Goal: Transaction & Acquisition: Subscribe to service/newsletter

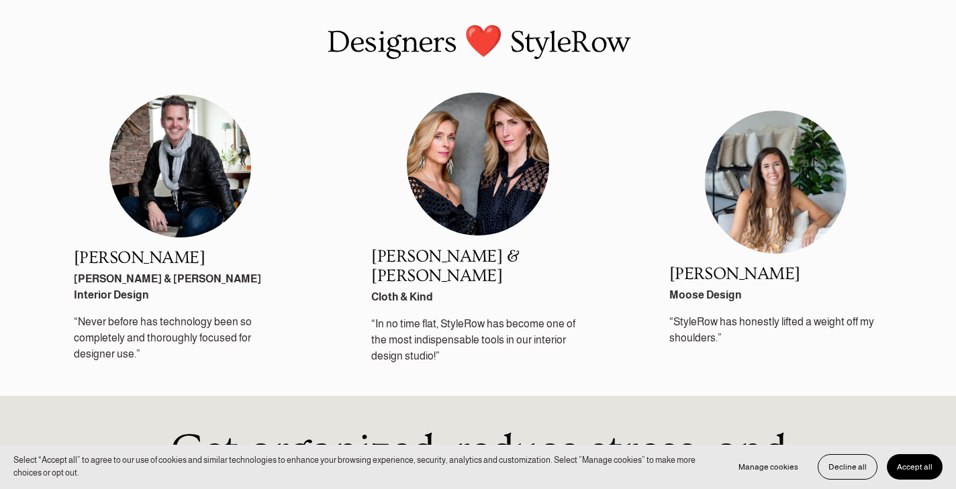
scroll to position [1536, 0]
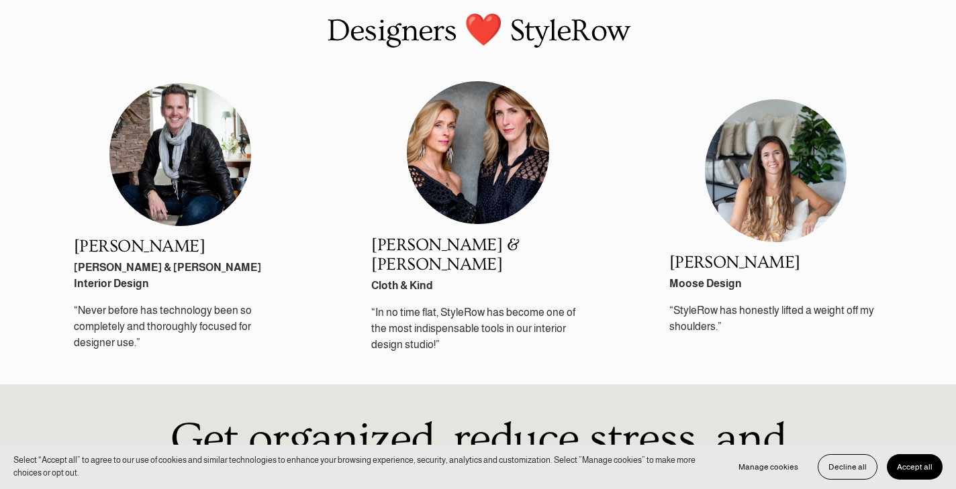
click at [914, 467] on span "Accept all" at bounding box center [915, 466] width 36 height 9
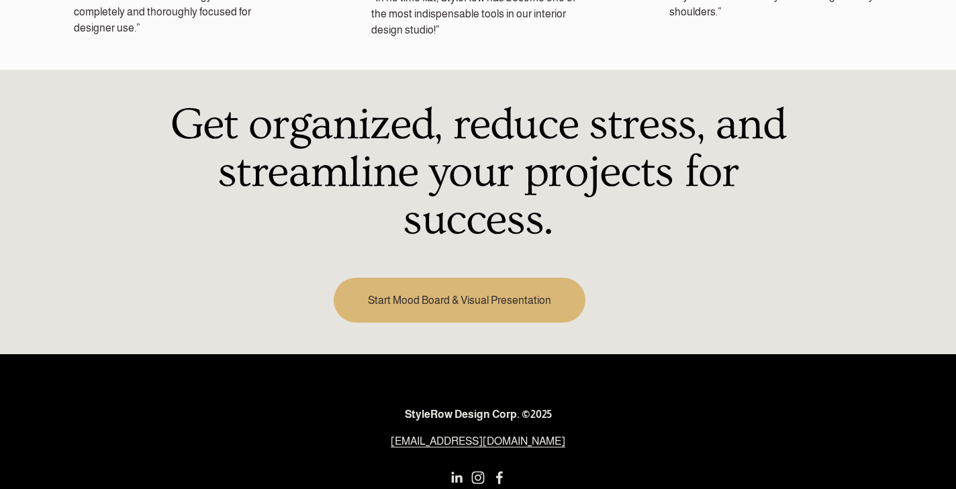
scroll to position [1852, 0]
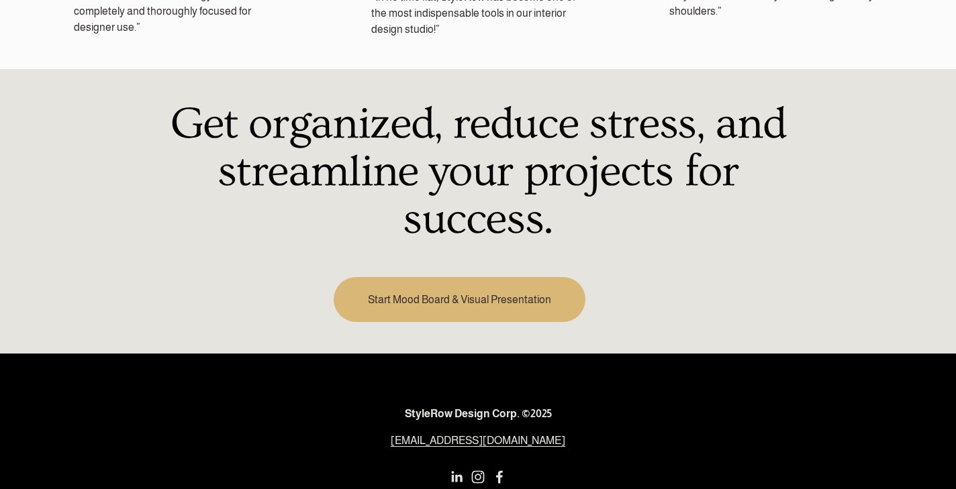
click at [518, 291] on link "Start Mood Board & Visual Presentation" at bounding box center [459, 299] width 251 height 45
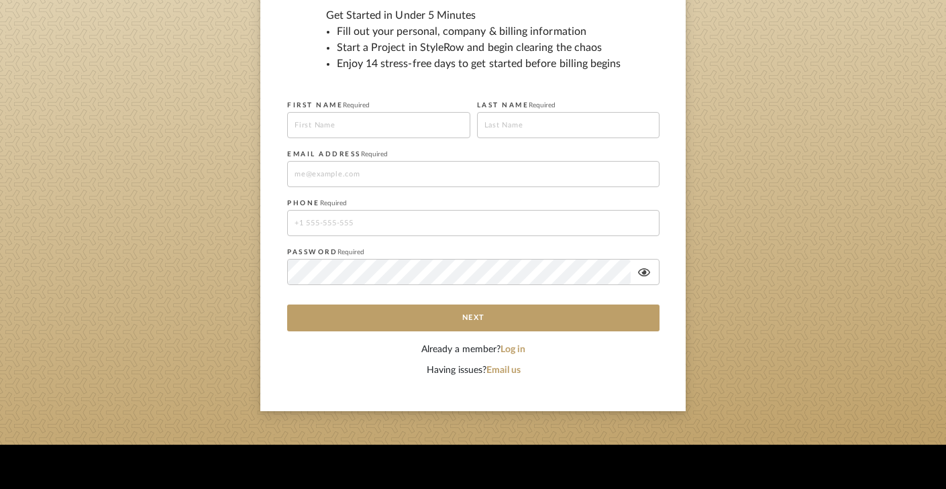
scroll to position [194, 0]
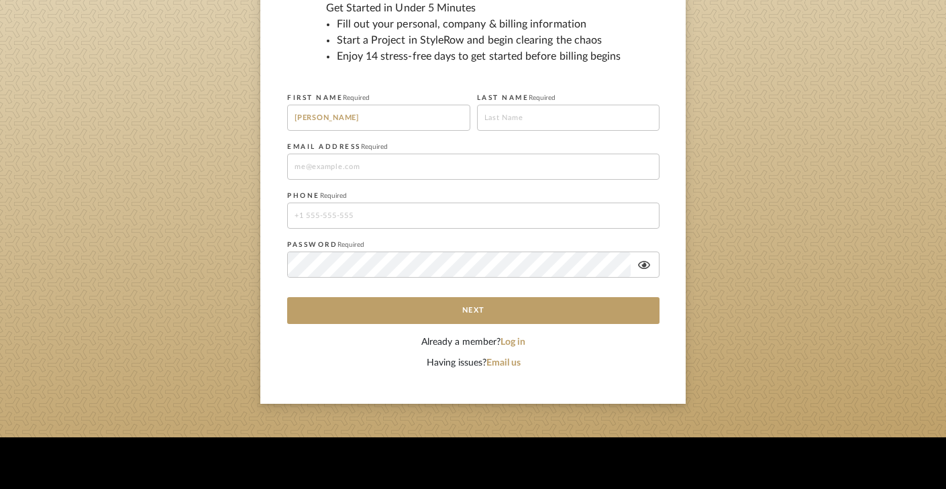
type input "Shawna"
type input "Brundidge"
type input "[EMAIL_ADDRESS][DOMAIN_NAME]"
type input "8482443695"
click at [644, 270] on icon at bounding box center [644, 265] width 12 height 11
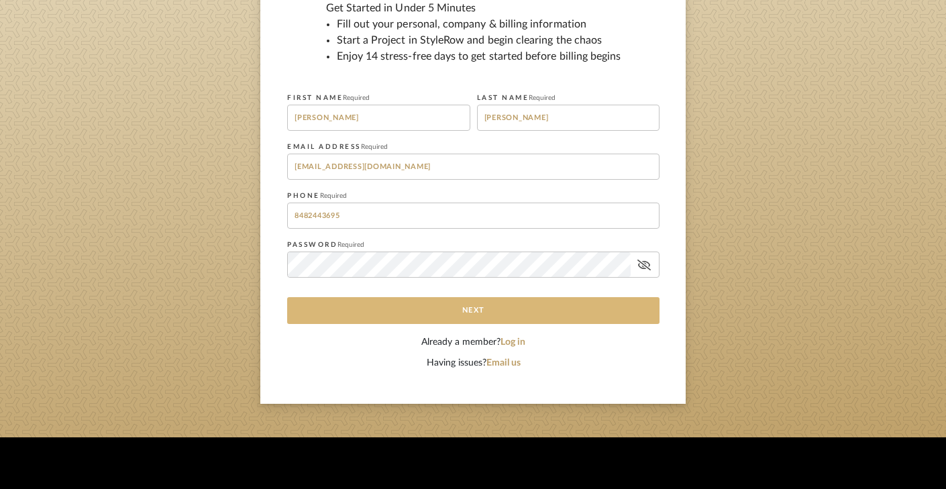
click at [488, 313] on button "Next" at bounding box center [473, 310] width 373 height 27
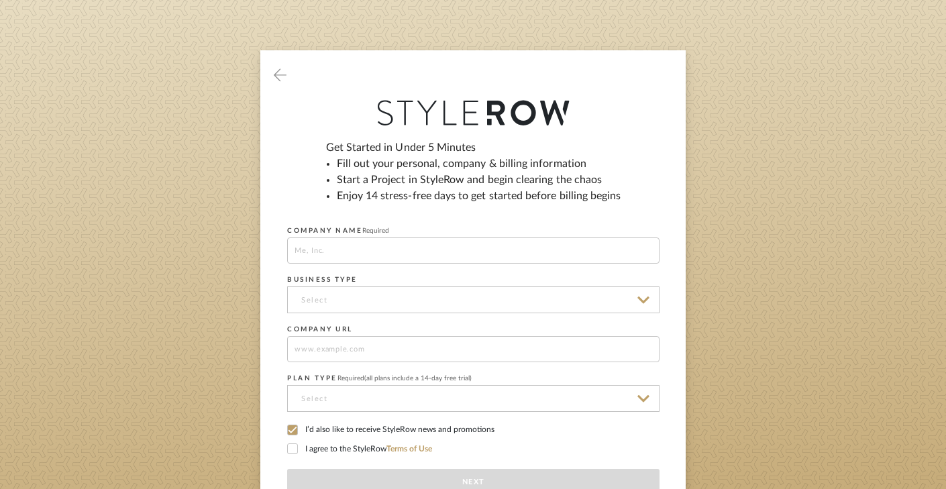
scroll to position [0, 0]
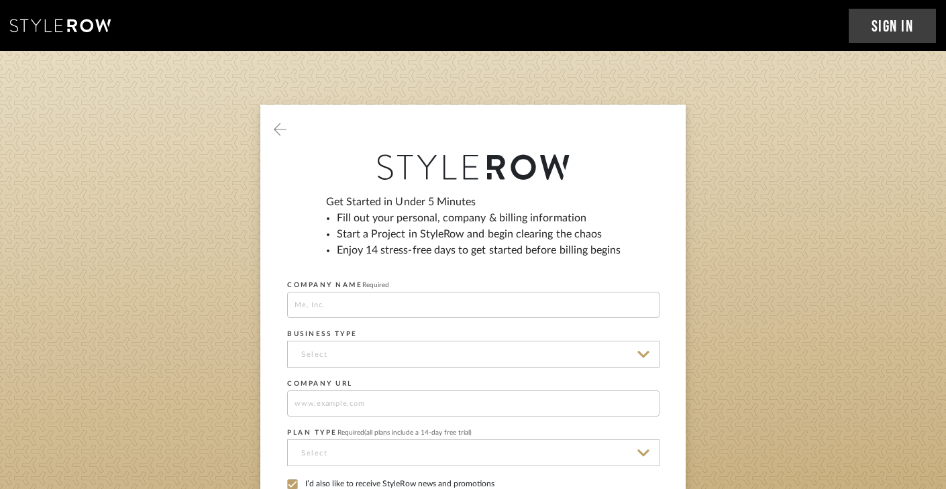
click at [652, 216] on div "Get Started in Under 5 Minutes Fill out your personal, company & billing inform…" at bounding box center [473, 231] width 373 height 75
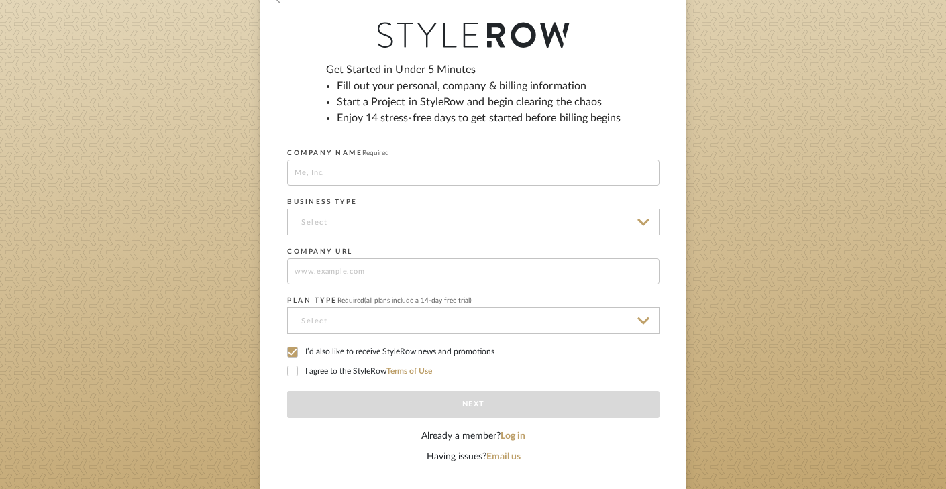
scroll to position [142, 0]
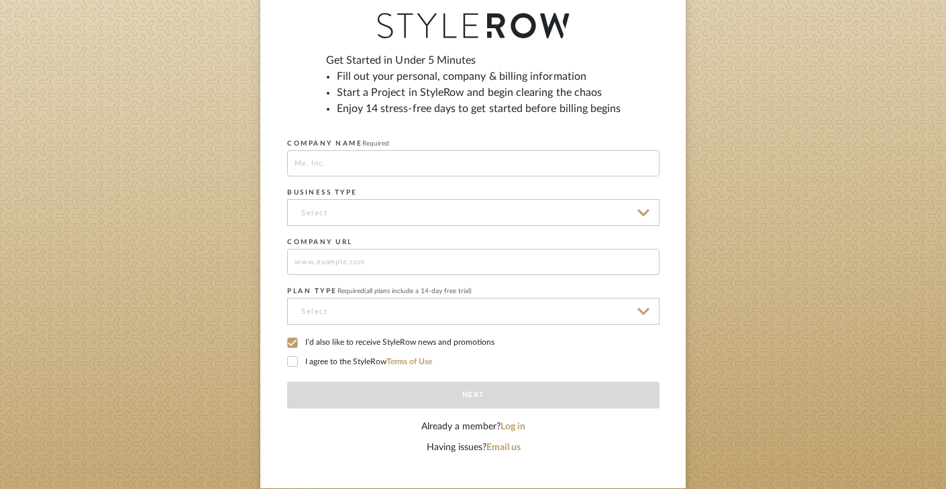
click at [385, 166] on input at bounding box center [473, 163] width 373 height 26
type input "Culture and Space"
click at [397, 215] on input at bounding box center [473, 212] width 373 height 27
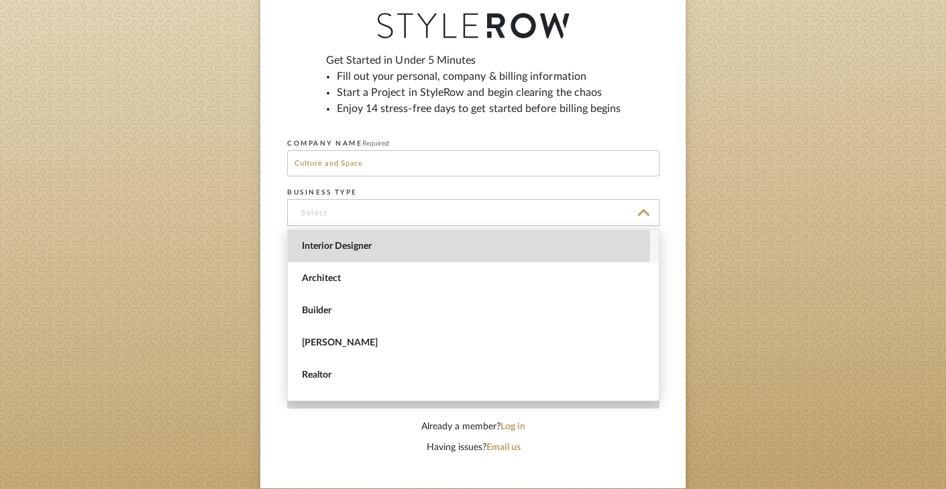
click at [386, 244] on span "Interior Designer" at bounding box center [475, 246] width 346 height 11
type input "Interior Designer"
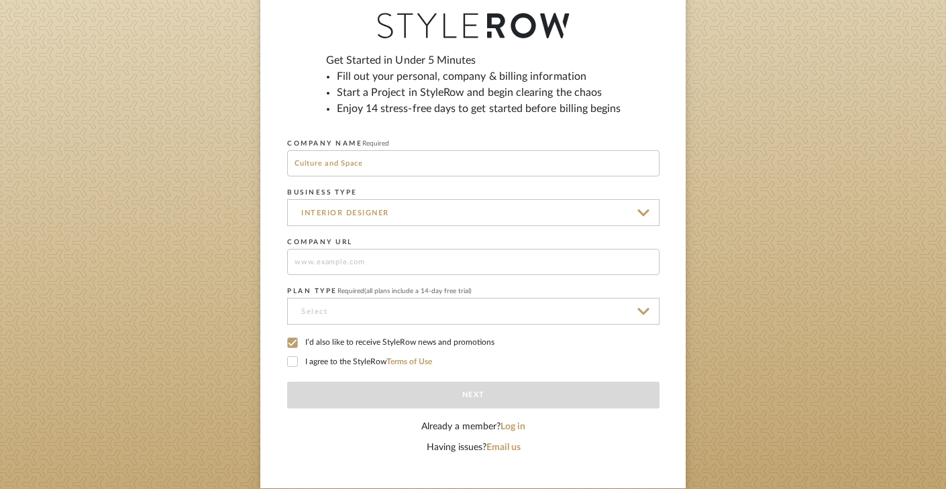
click at [372, 262] on input at bounding box center [473, 262] width 373 height 26
click at [468, 262] on input "cult" at bounding box center [473, 262] width 373 height 26
type input "c"
paste input "https://www.cultureandspacedesigns.com"
type input "https://www.cultureandspacedesigns.com"
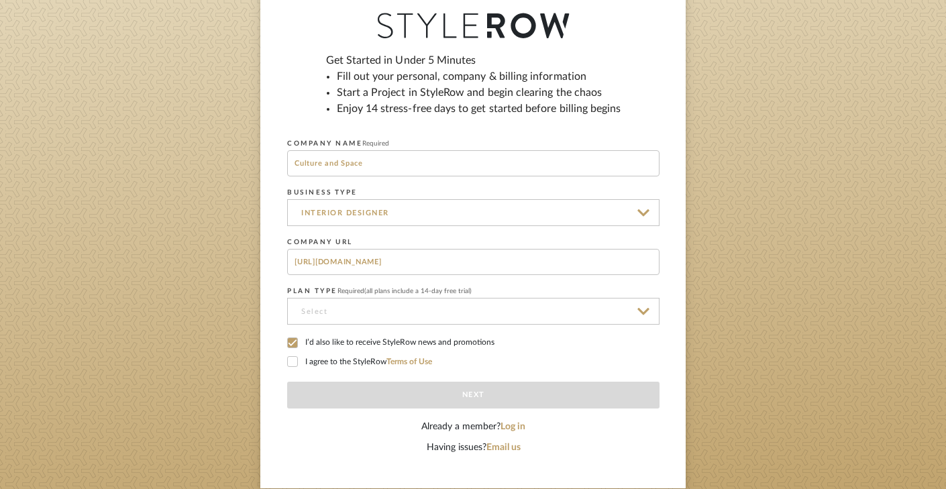
click at [366, 308] on input at bounding box center [473, 311] width 373 height 27
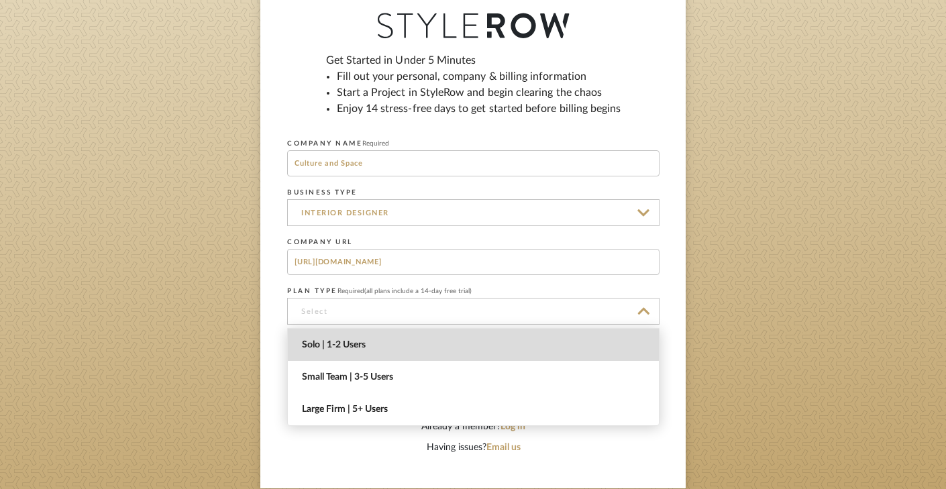
click at [369, 344] on span "Solo | 1-2 Users" at bounding box center [475, 345] width 346 height 11
type input "Solo | 1-2 Users"
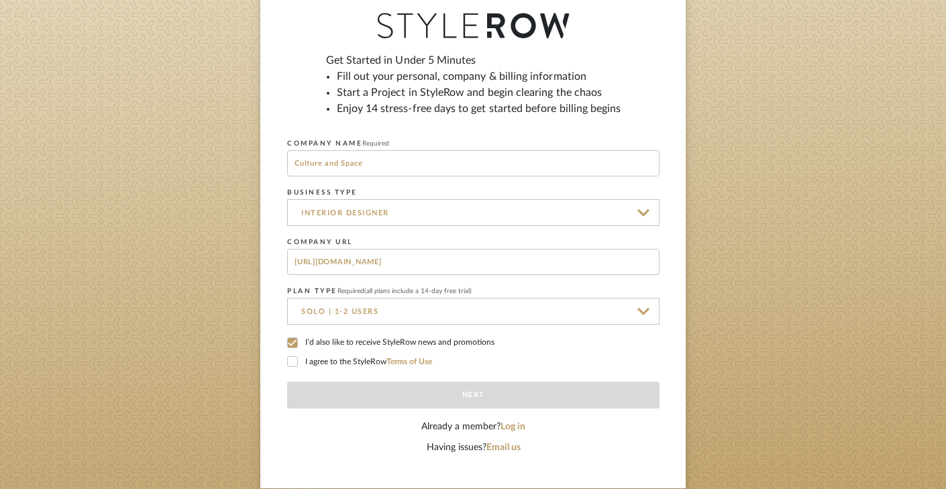
click at [299, 363] on label "I agree to the StyleRow Terms of Use" at bounding box center [473, 362] width 373 height 12
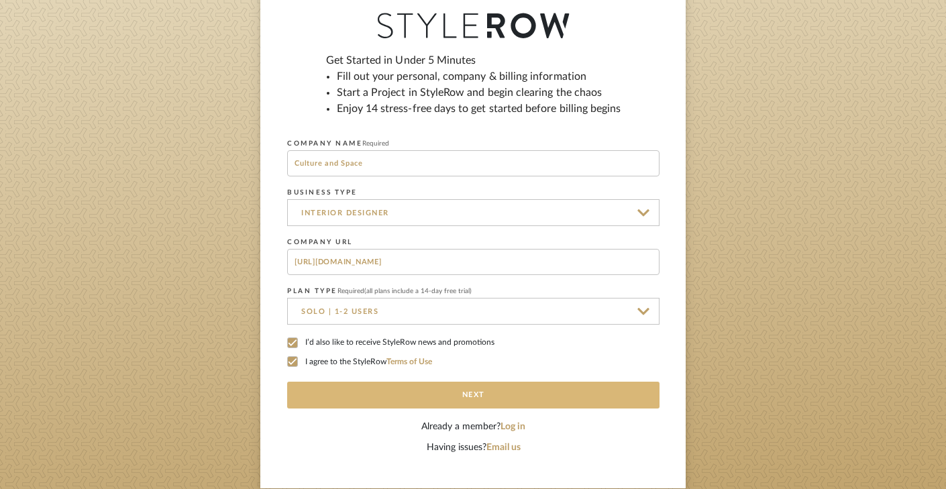
click at [409, 397] on button "Next" at bounding box center [473, 395] width 373 height 27
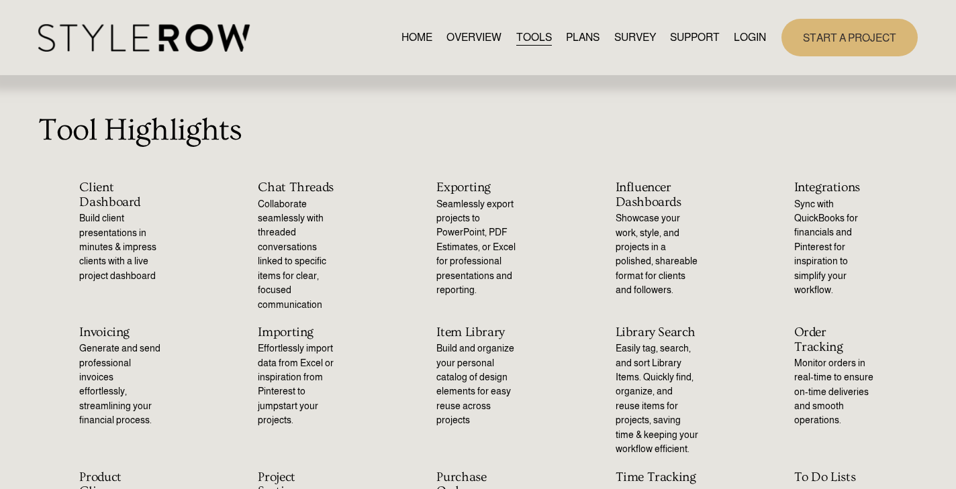
click at [403, 117] on p "Tool Highlights" at bounding box center [477, 130] width 879 height 47
click at [573, 37] on link "PLANS" at bounding box center [583, 38] width 34 height 18
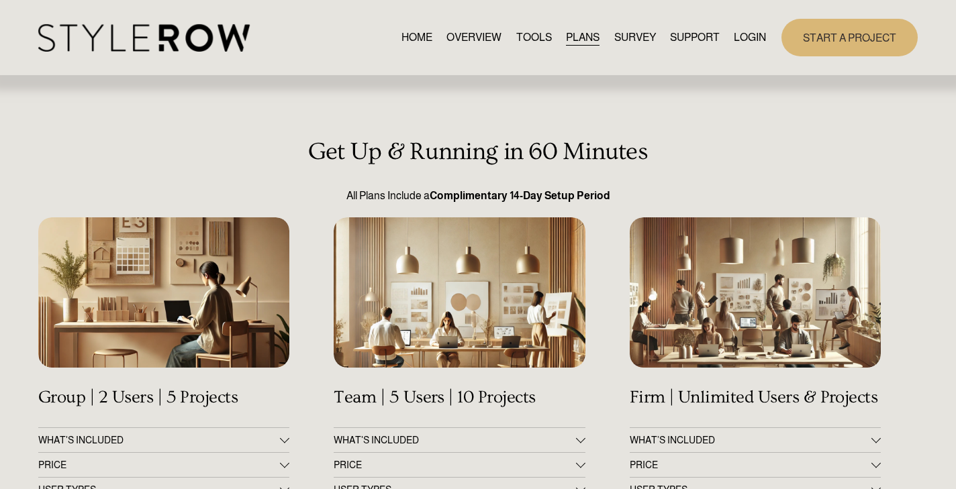
click at [752, 34] on link "LOGIN" at bounding box center [750, 38] width 32 height 18
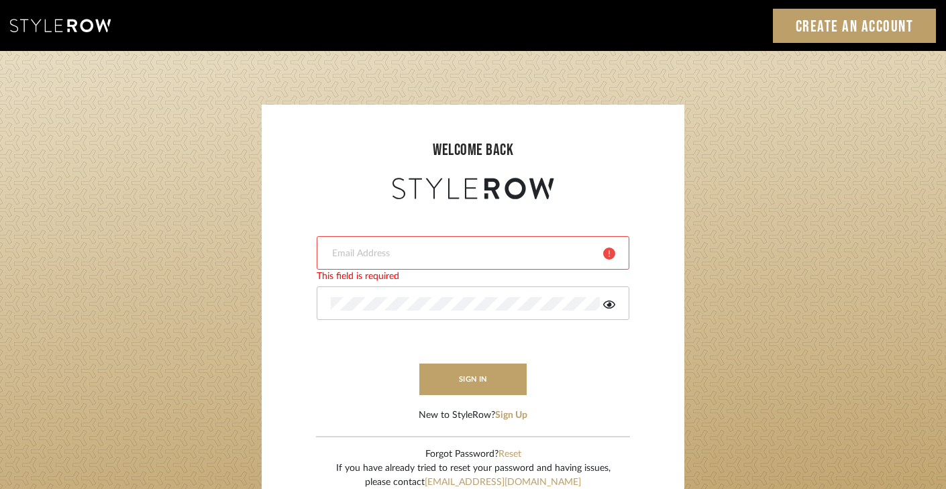
type input "shawnaj12@outlook.com"
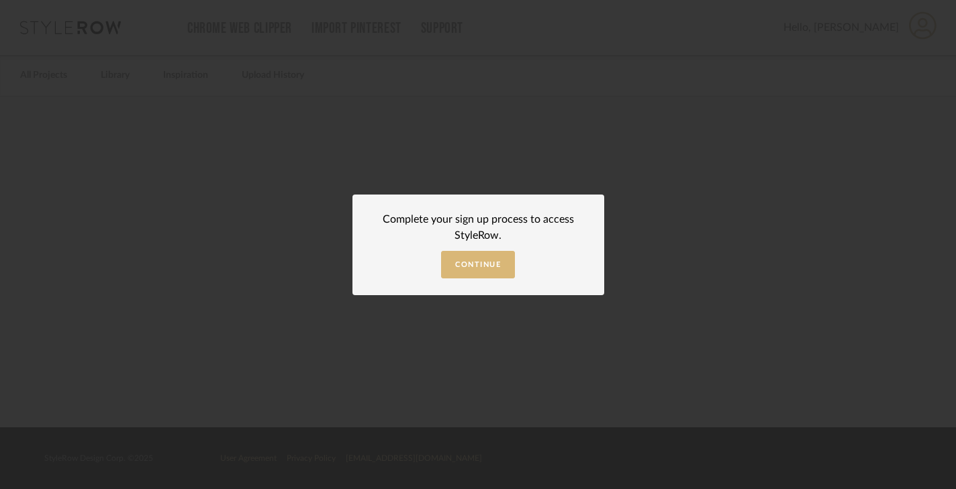
click at [475, 267] on span "Continue" at bounding box center [478, 264] width 46 height 7
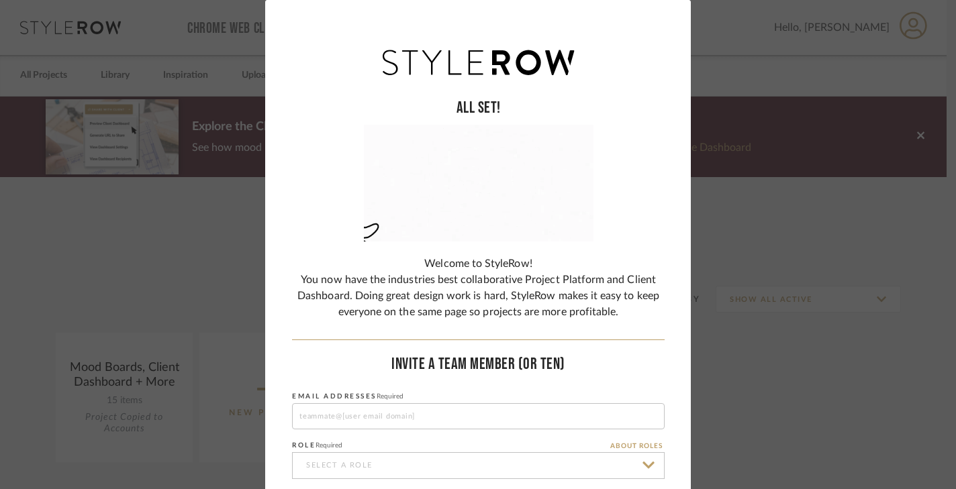
click at [720, 32] on div "ALL SET! Welcome to StyleRow! You now have the industries best collaborative Pr…" at bounding box center [478, 244] width 956 height 489
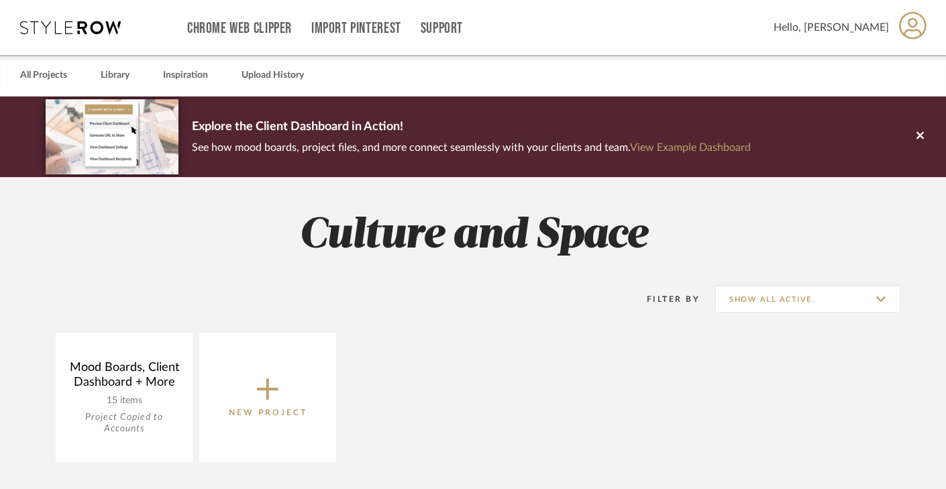
click at [715, 217] on h2 "Culture and Space" at bounding box center [473, 236] width 946 height 50
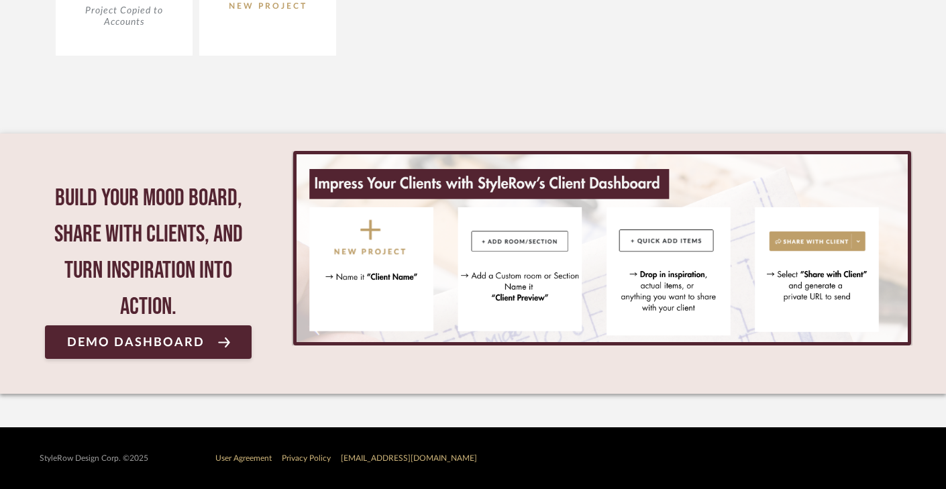
scroll to position [407, 0]
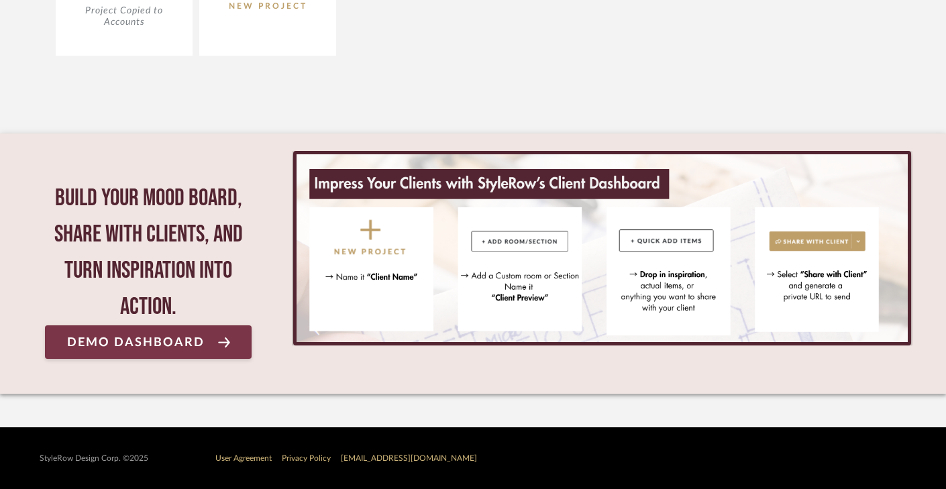
click at [201, 345] on span "Demo Dashboard" at bounding box center [136, 342] width 138 height 13
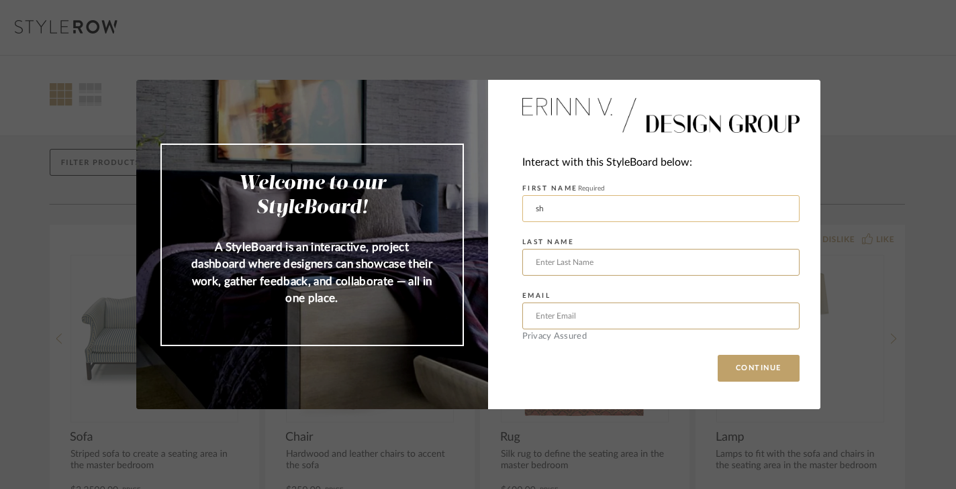
type input "s"
type input "Shawna"
type input "Brundidge"
type input "shawnaj12@outlook.com"
click at [803, 317] on div "Interact with this StyleBoard below: FIRST NAME Required Shawna LAST NAME Brund…" at bounding box center [654, 245] width 332 height 330
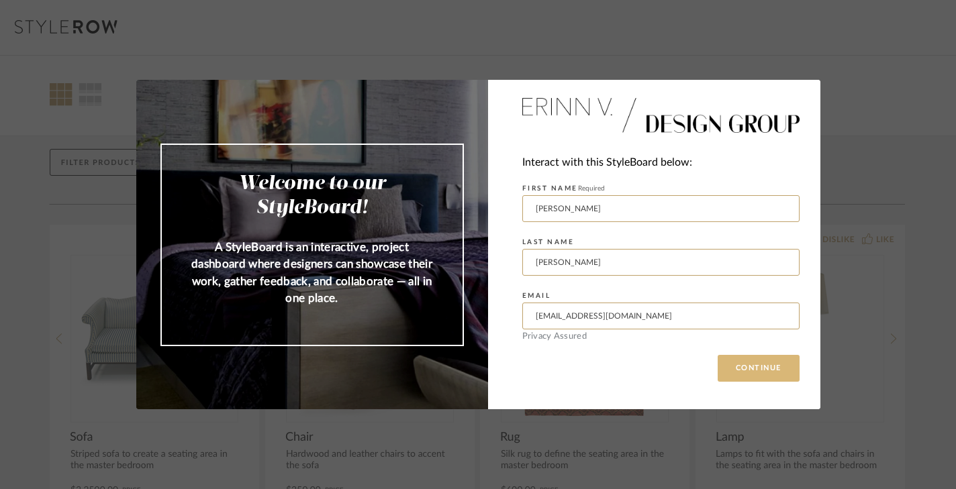
click at [742, 369] on button "CONTINUE" at bounding box center [759, 368] width 82 height 27
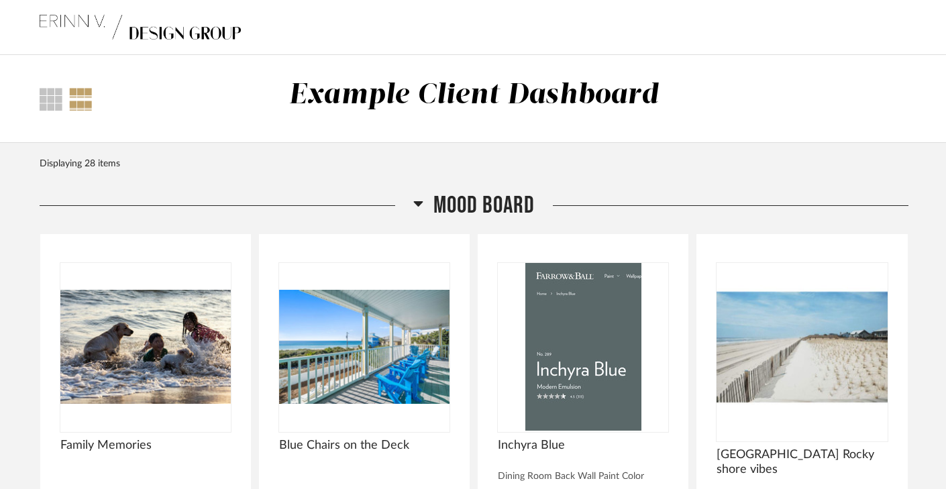
click at [871, 190] on div "Displaying 28 items" at bounding box center [474, 167] width 869 height 48
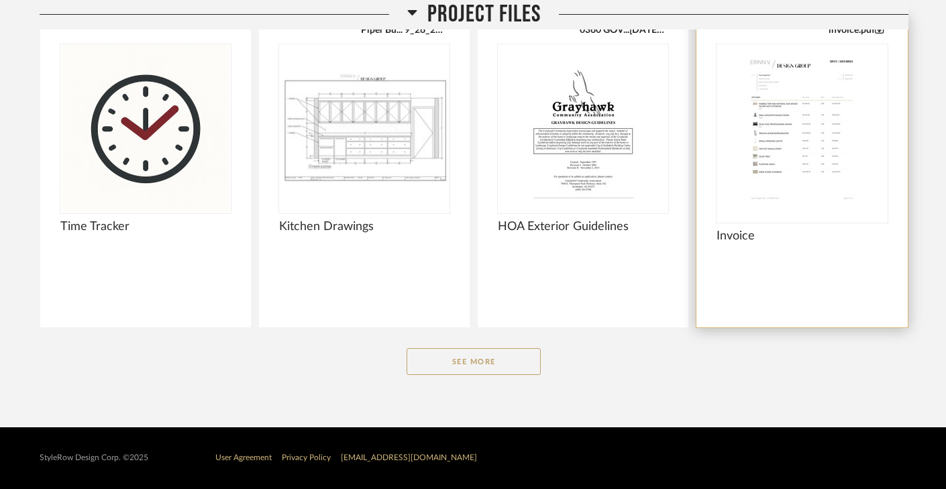
scroll to position [1097, 0]
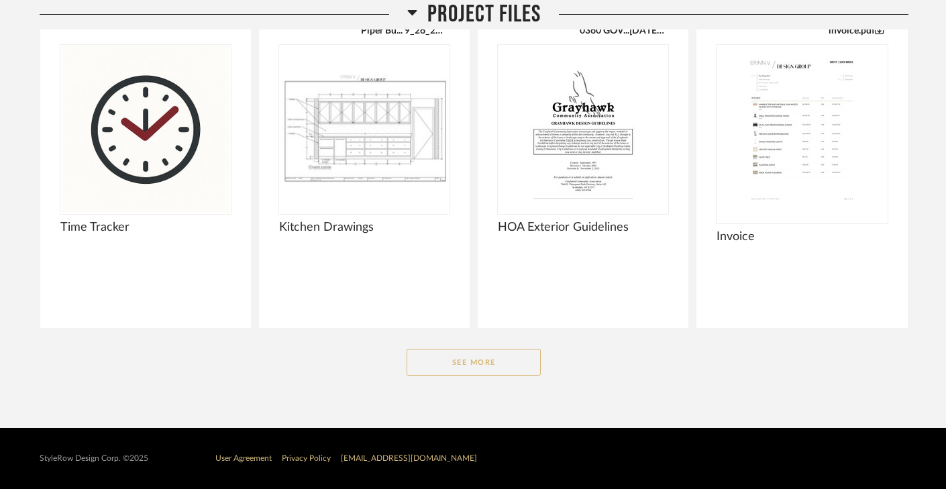
click at [516, 358] on button "See More" at bounding box center [474, 362] width 134 height 27
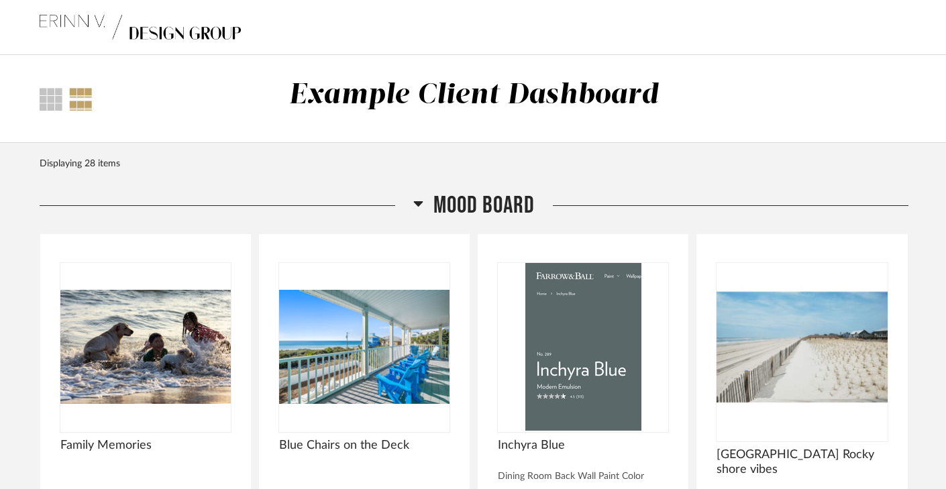
scroll to position [0, 0]
click at [81, 103] on div at bounding box center [80, 99] width 23 height 23
click at [53, 101] on div at bounding box center [51, 99] width 23 height 23
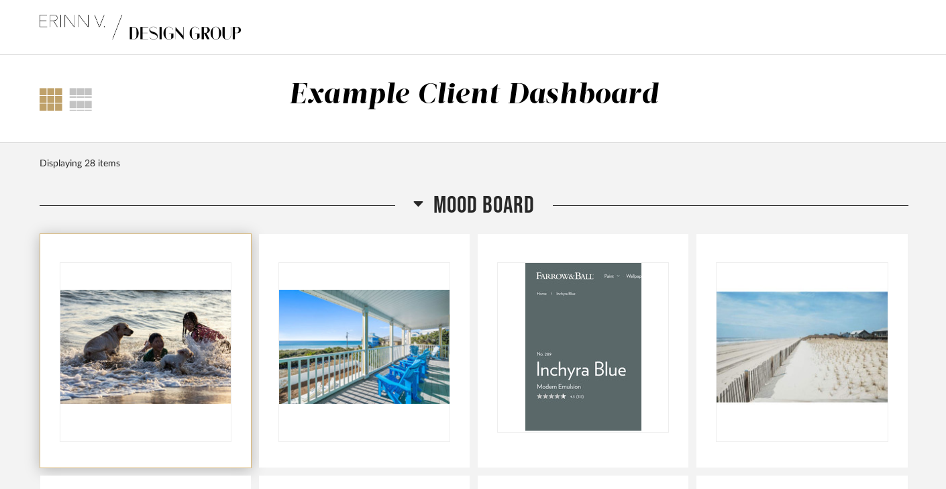
click at [107, 347] on img "0" at bounding box center [145, 347] width 170 height 168
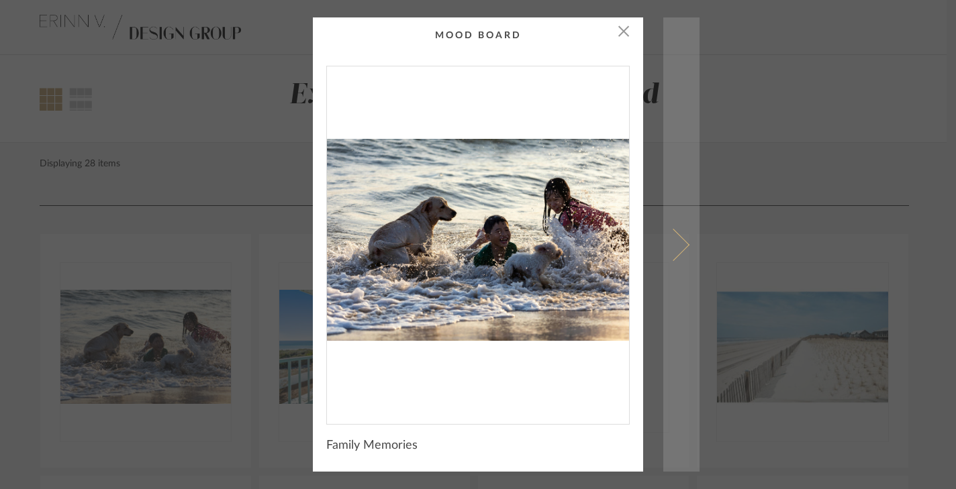
click at [677, 244] on span at bounding box center [673, 244] width 32 height 32
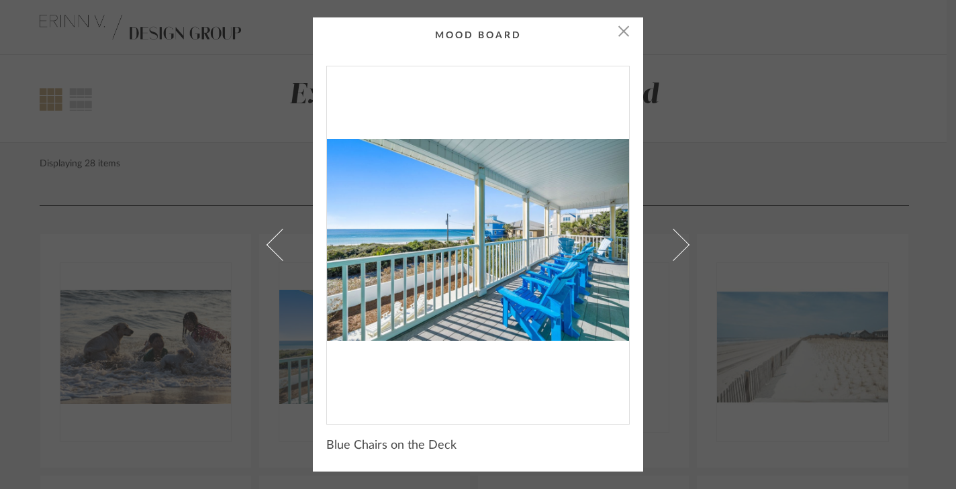
click at [677, 244] on span at bounding box center [673, 244] width 32 height 32
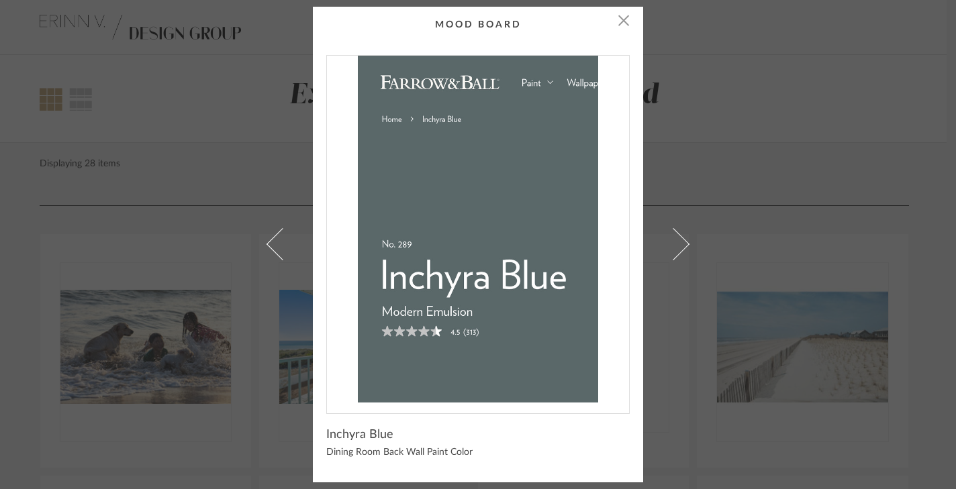
click at [677, 244] on span at bounding box center [673, 244] width 32 height 32
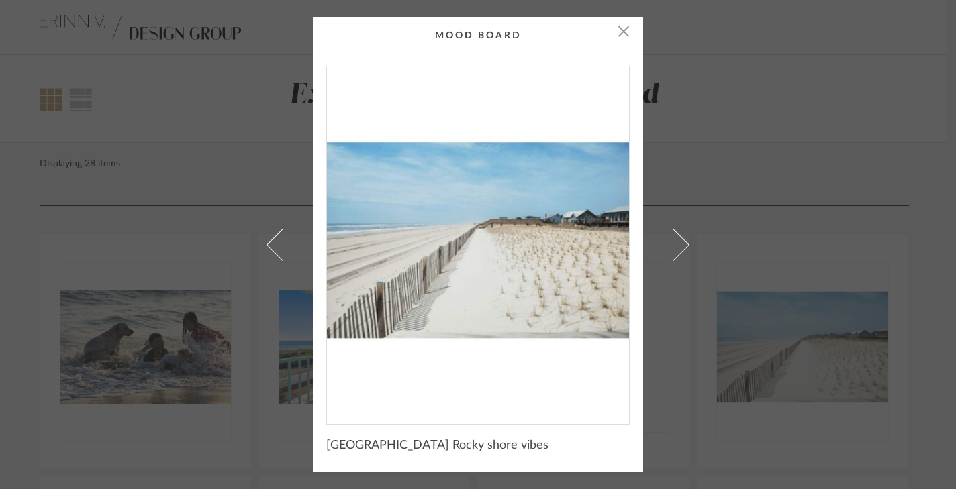
click at [677, 244] on span at bounding box center [673, 244] width 32 height 32
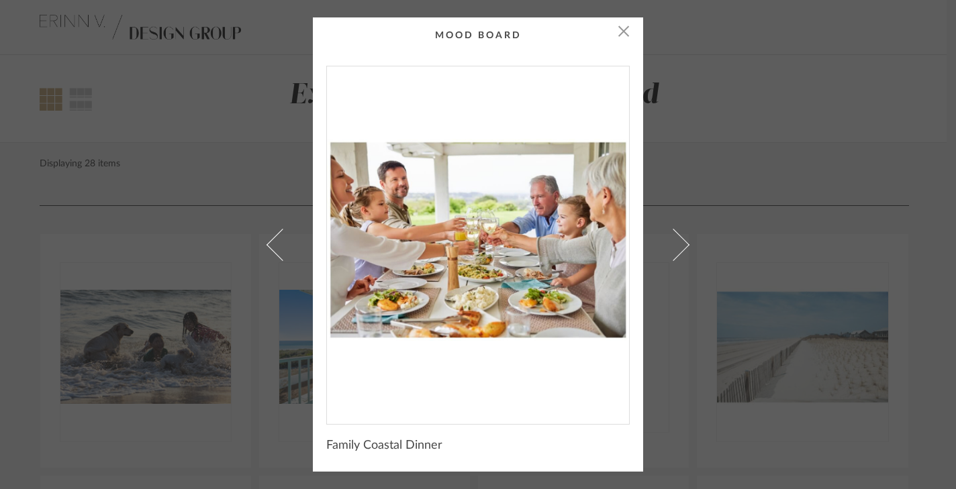
click at [677, 244] on span at bounding box center [673, 244] width 32 height 32
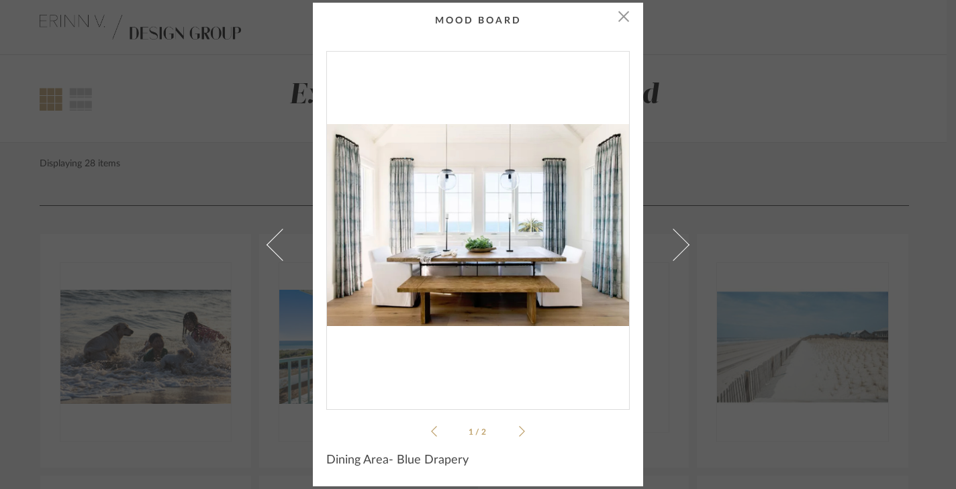
click at [677, 244] on span at bounding box center [673, 244] width 32 height 32
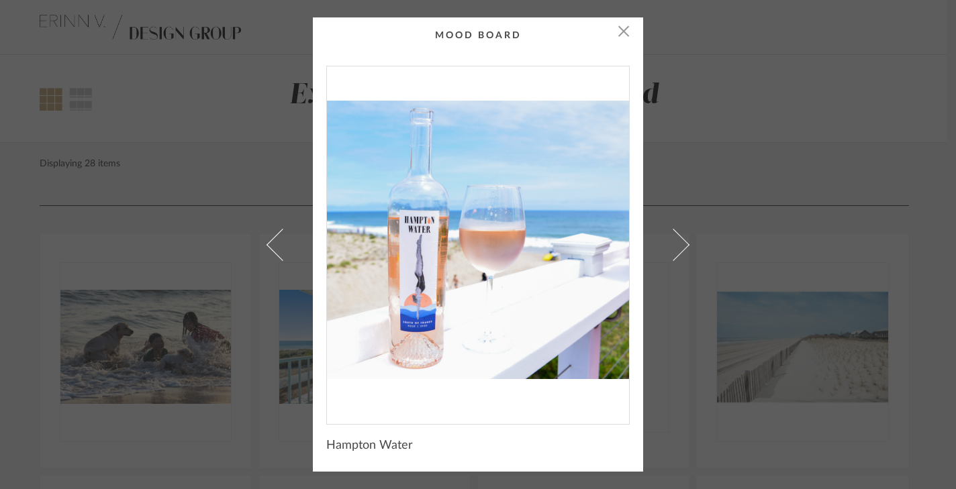
click at [677, 244] on span at bounding box center [673, 244] width 32 height 32
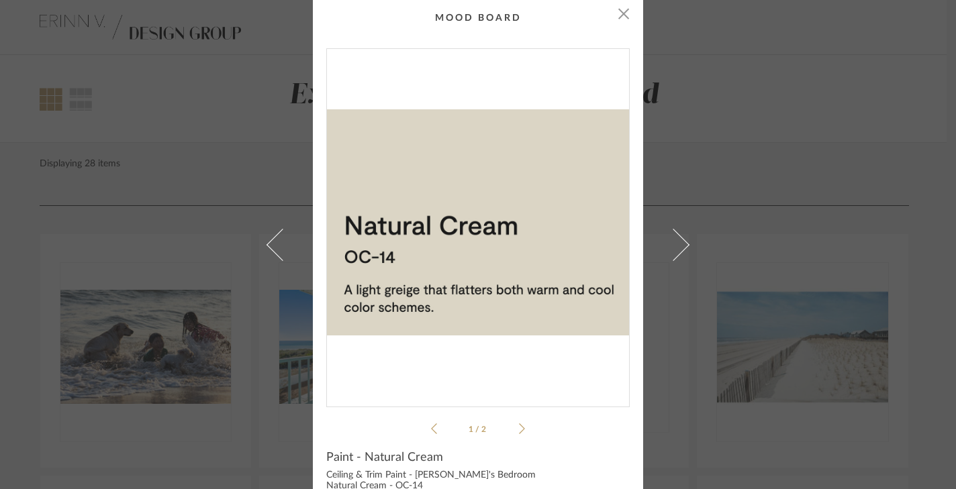
click at [677, 244] on span at bounding box center [673, 244] width 32 height 32
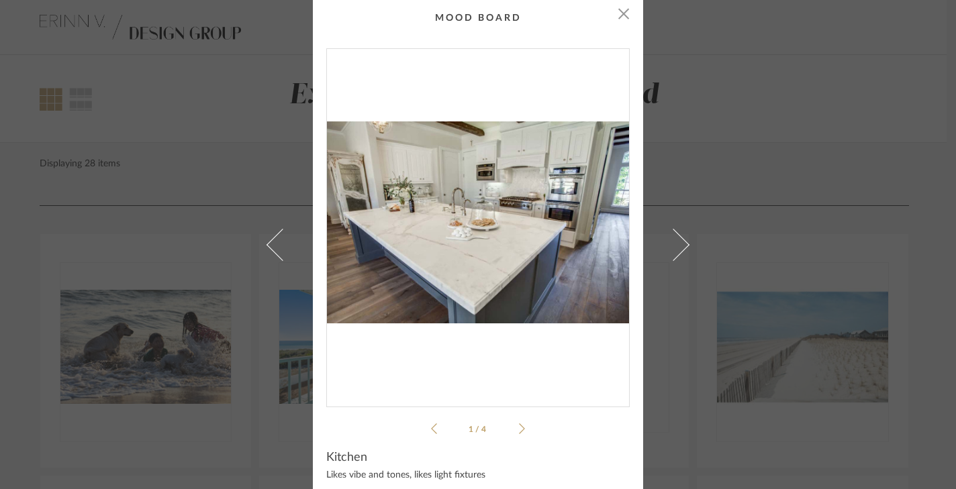
click at [677, 244] on span at bounding box center [673, 244] width 32 height 32
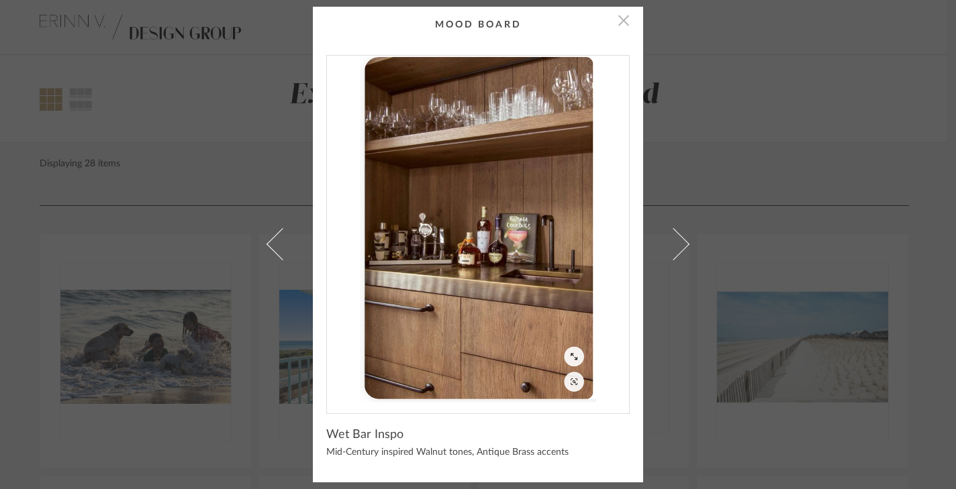
click at [624, 28] on span "button" at bounding box center [623, 20] width 27 height 27
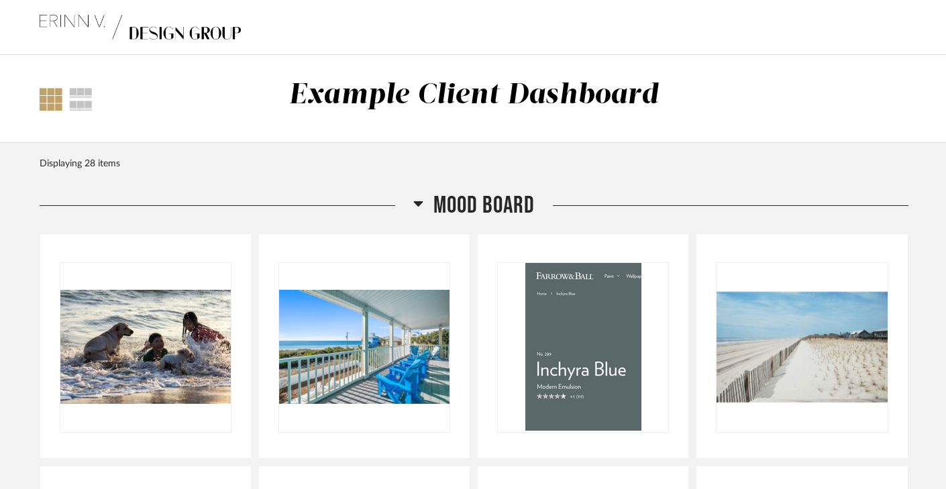
click at [58, 24] on img at bounding box center [140, 28] width 201 height 54
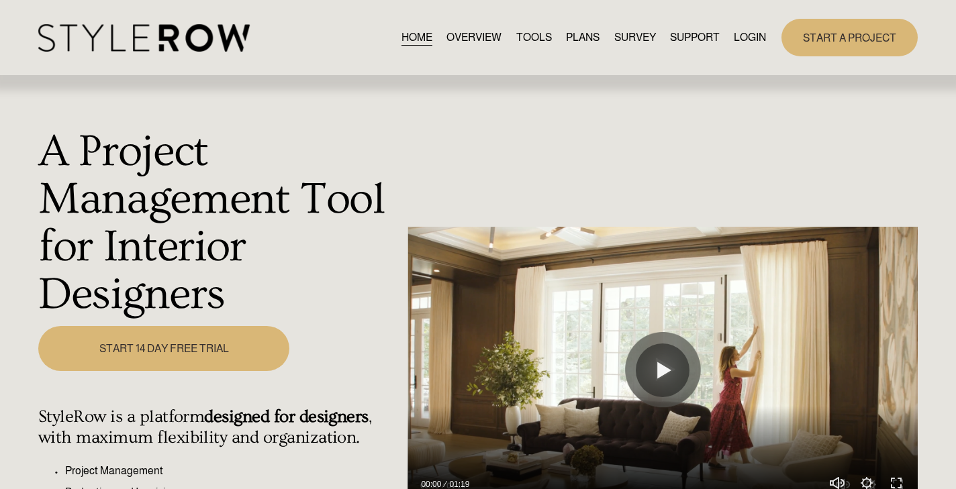
click at [744, 37] on link "LOGIN" at bounding box center [750, 38] width 32 height 18
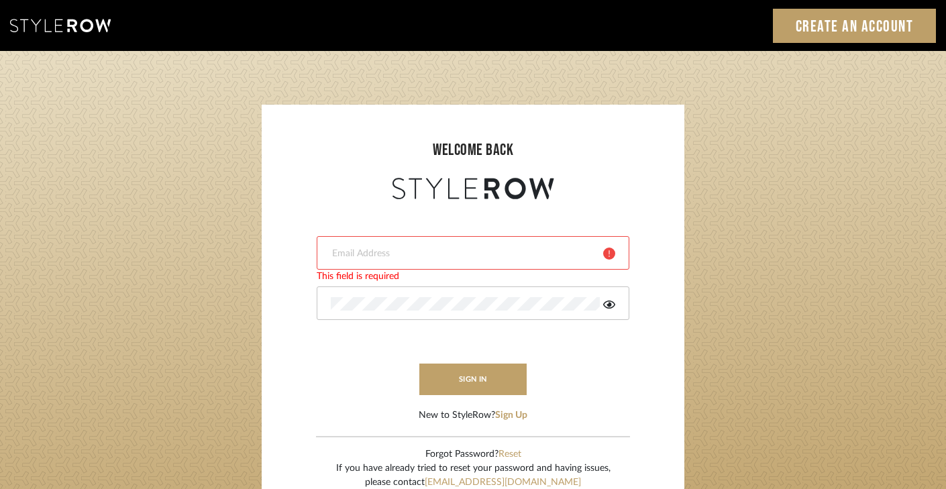
type input "[EMAIL_ADDRESS][DOMAIN_NAME]"
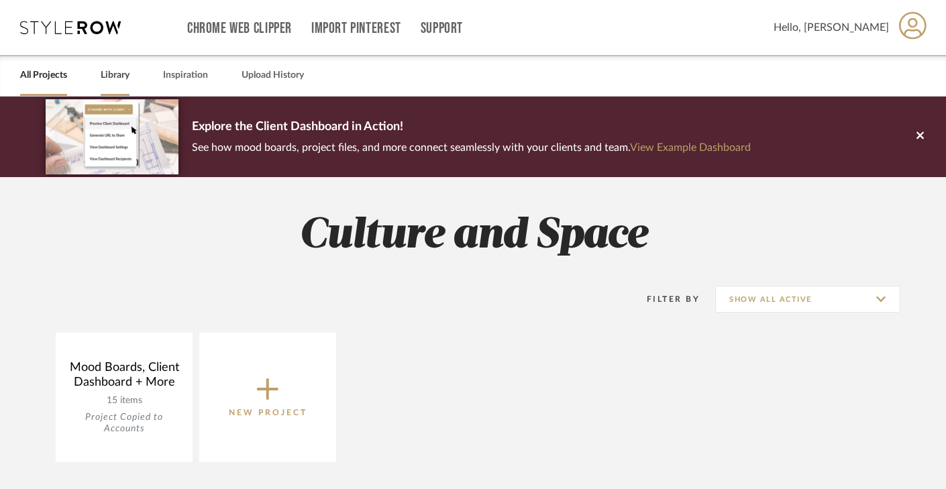
click at [112, 77] on link "Library" at bounding box center [115, 75] width 29 height 18
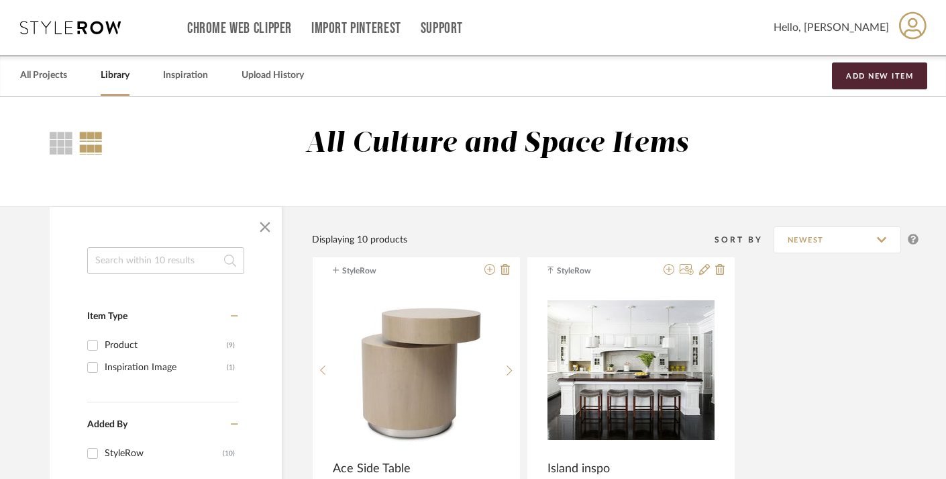
click at [375, 114] on div "All Culture and Space Items" at bounding box center [483, 151] width 967 height 109
click at [194, 74] on link "Inspiration" at bounding box center [185, 75] width 45 height 18
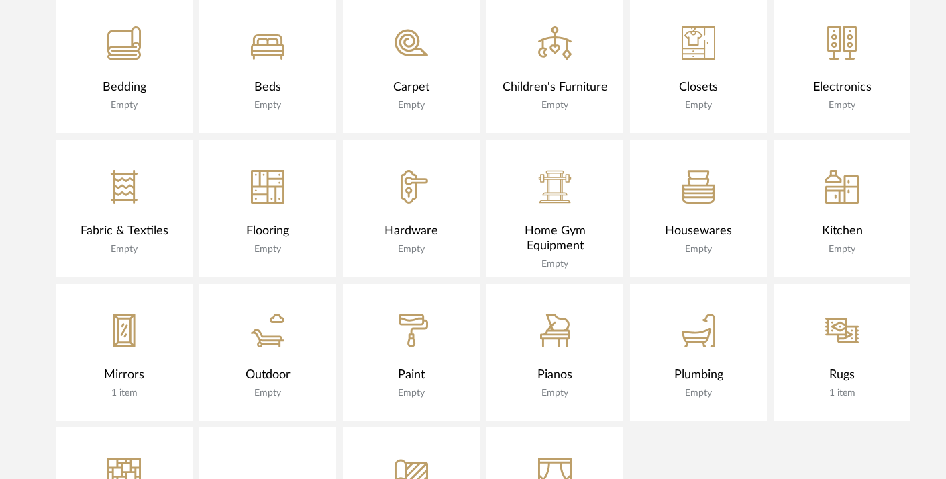
scroll to position [985, 0]
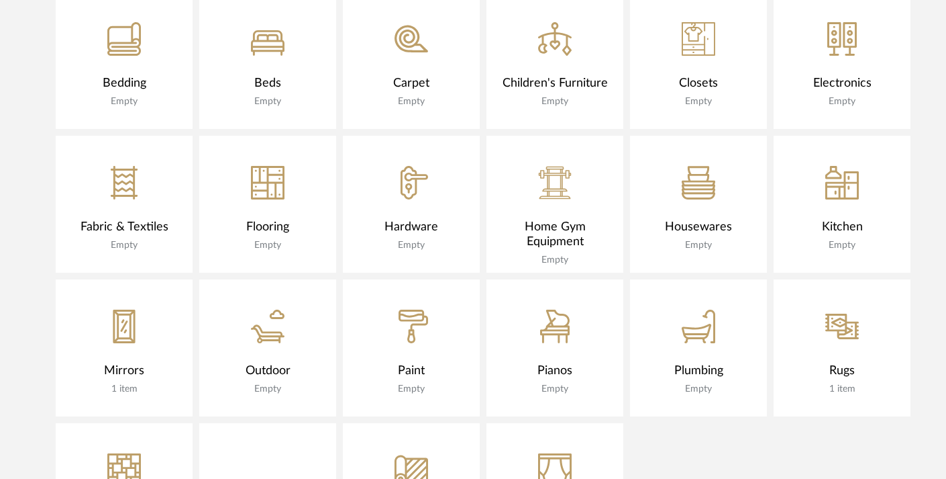
click at [425, 326] on icon "CategoryIconPaint Created with Sketch." at bounding box center [412, 326] width 34 height 34
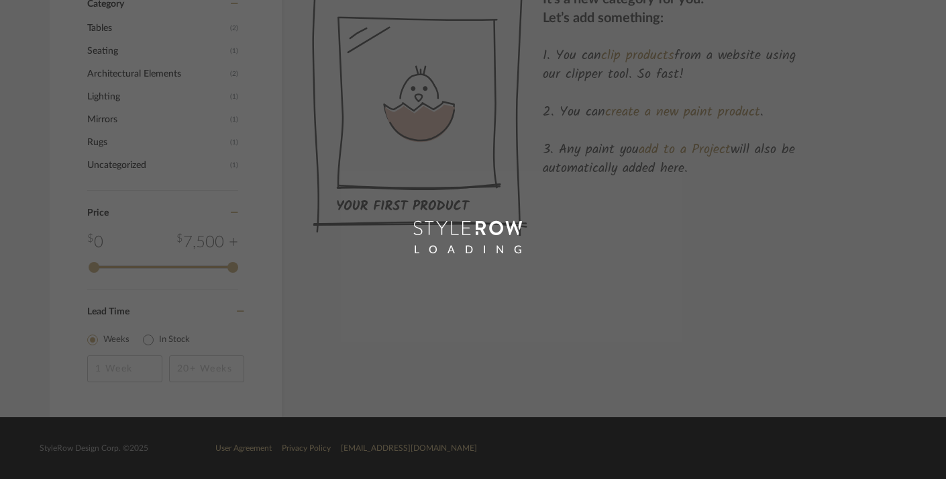
scroll to position [312, 0]
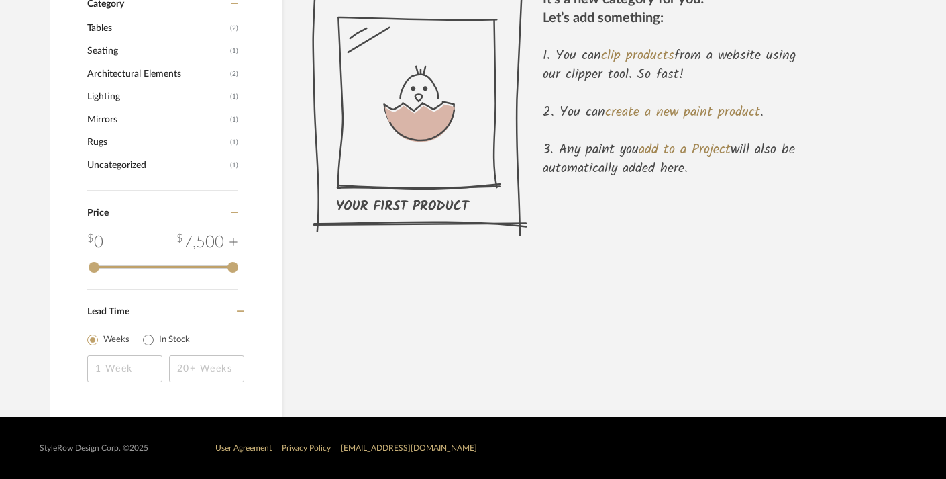
click at [591, 247] on div "It’s a new category for you! Let’s add something: You can clip products from a …" at bounding box center [670, 121] width 254 height 263
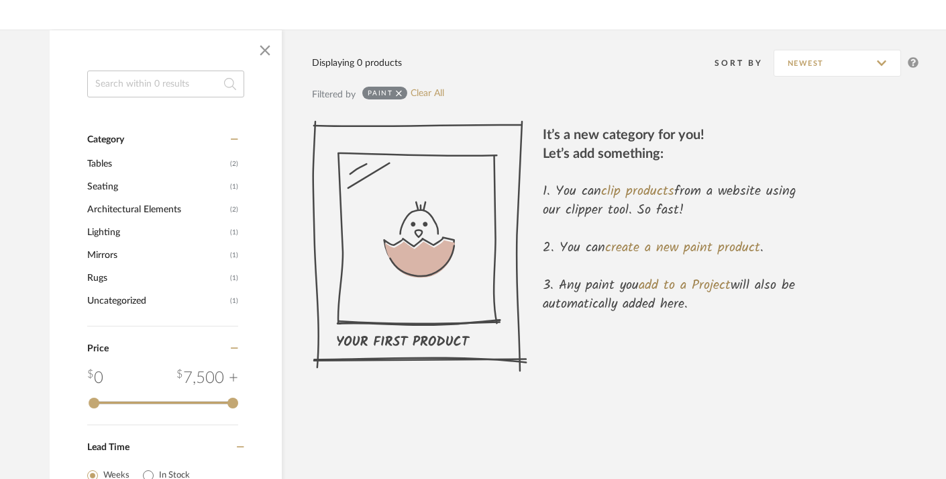
scroll to position [174, 0]
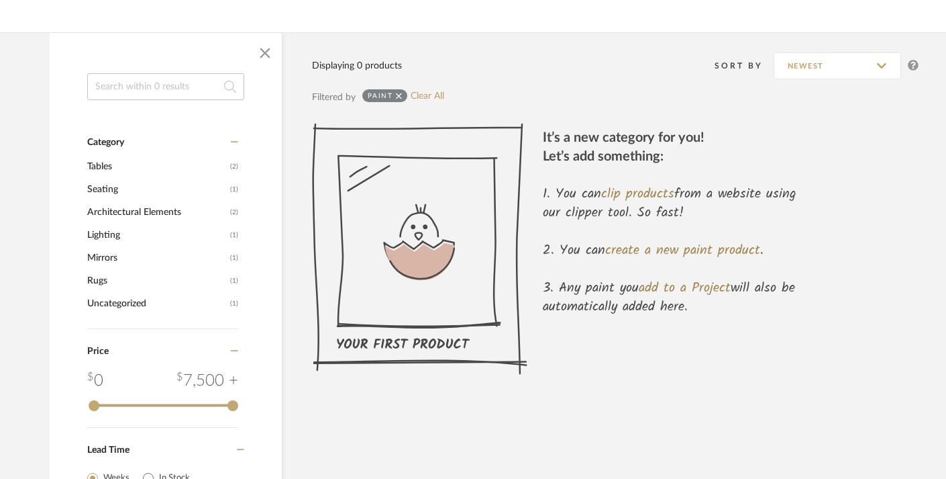
click at [871, 191] on empty-category-tutorial "It’s a new category for you! Let’s add something: You can clip products from a …" at bounding box center [615, 247] width 607 height 249
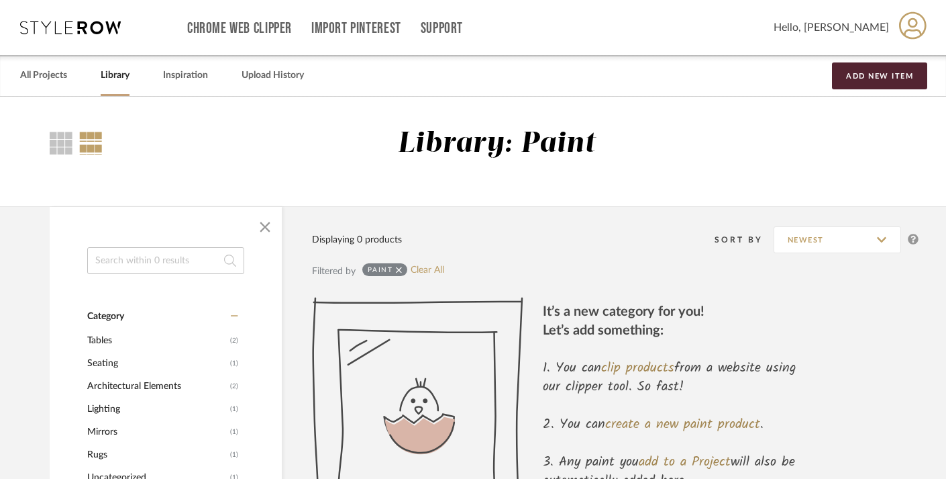
scroll to position [0, 0]
click at [882, 81] on button "Add New Item" at bounding box center [879, 75] width 95 height 27
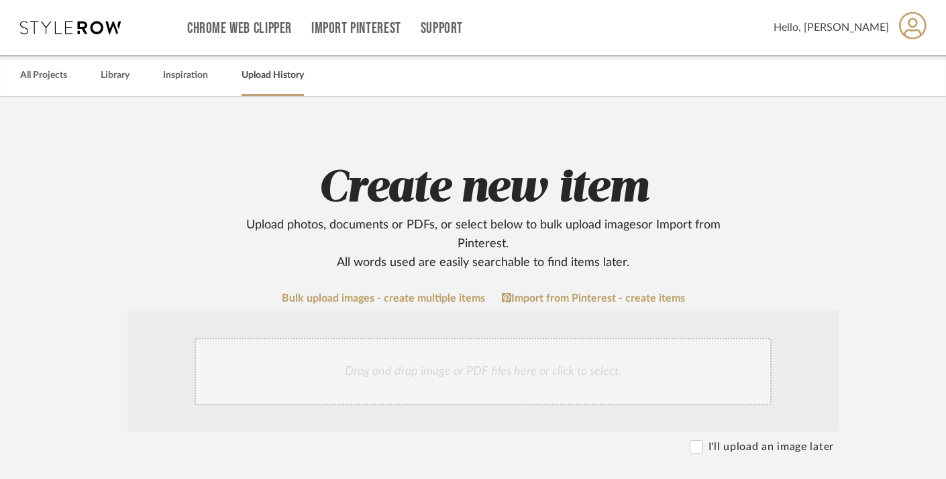
click at [281, 82] on link "Upload History" at bounding box center [273, 75] width 62 height 18
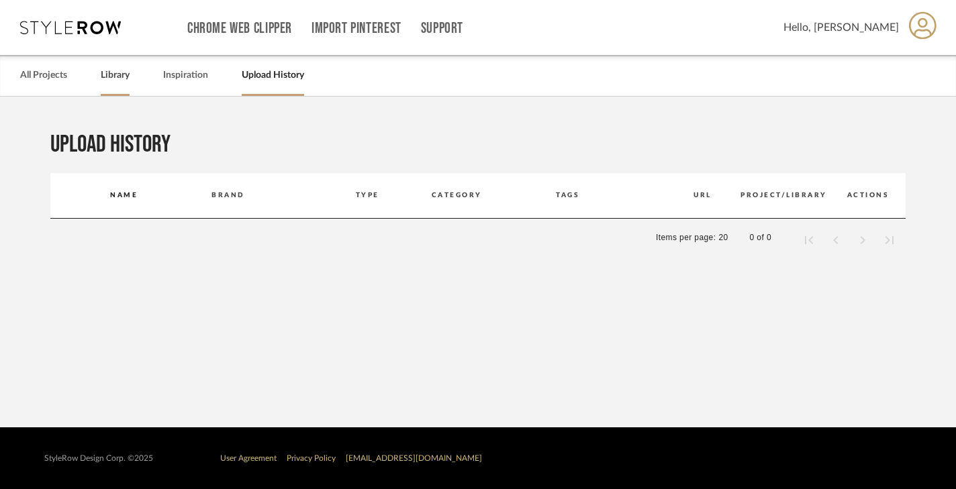
click at [101, 75] on link "Library" at bounding box center [115, 75] width 29 height 18
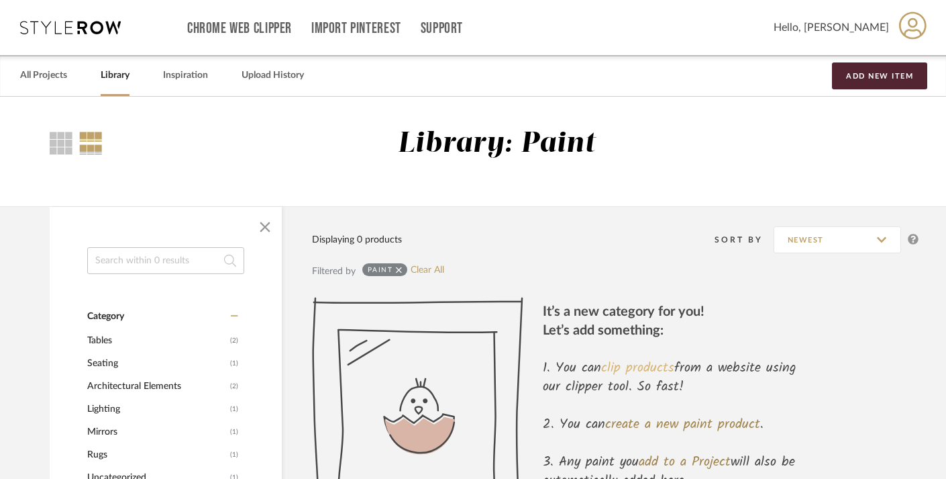
click at [650, 364] on link "clip products" at bounding box center [637, 367] width 73 height 21
click at [783, 159] on div "Library: Paint" at bounding box center [511, 155] width 816 height 56
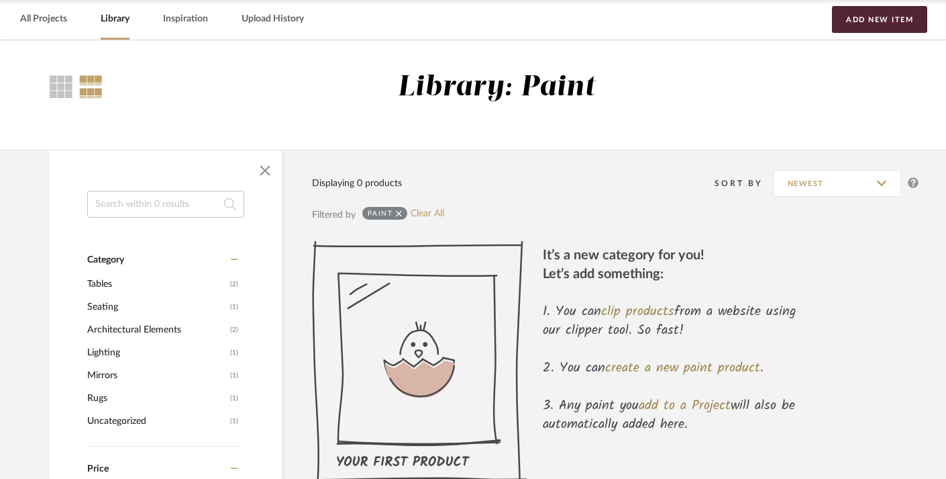
scroll to position [55, 0]
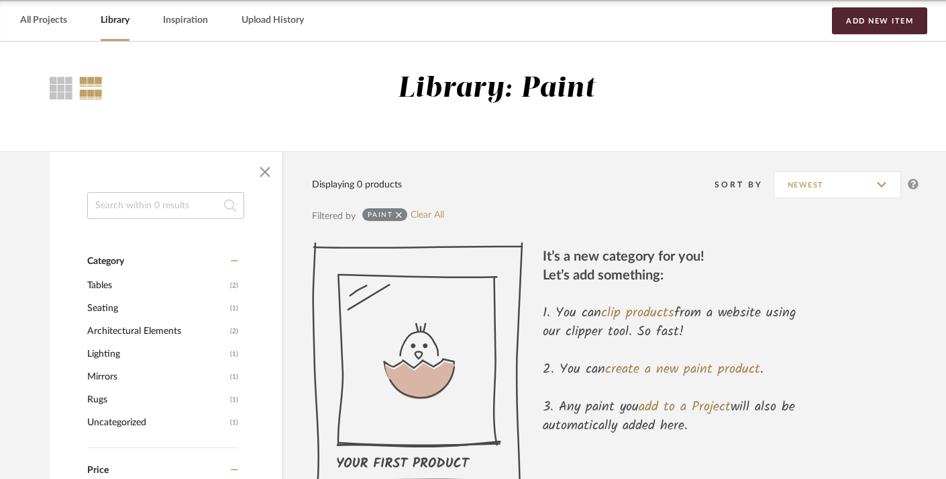
click at [402, 383] on img at bounding box center [419, 368] width 215 height 252
click at [651, 315] on link "clip products" at bounding box center [637, 312] width 73 height 21
